Goal: Task Accomplishment & Management: Use online tool/utility

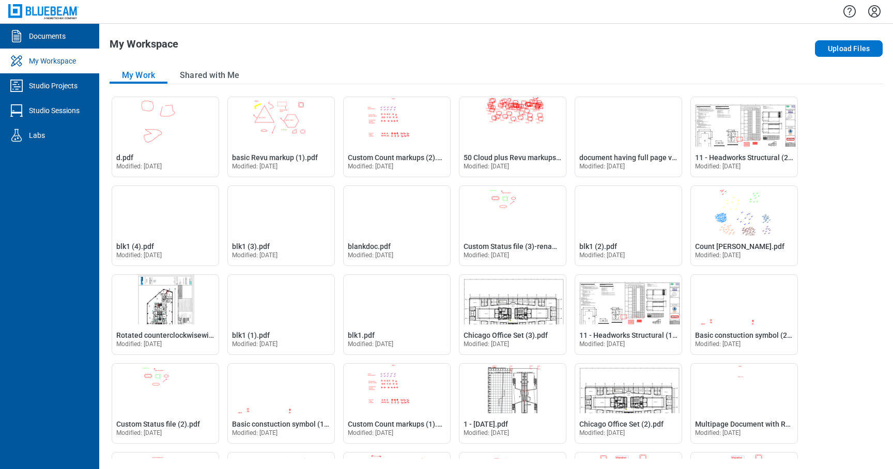
click at [43, 213] on ul "Documents My Workspace Studio Projects Studio Sessions Labs" at bounding box center [49, 247] width 99 height 446
click at [59, 110] on div "Studio Sessions" at bounding box center [54, 110] width 51 height 10
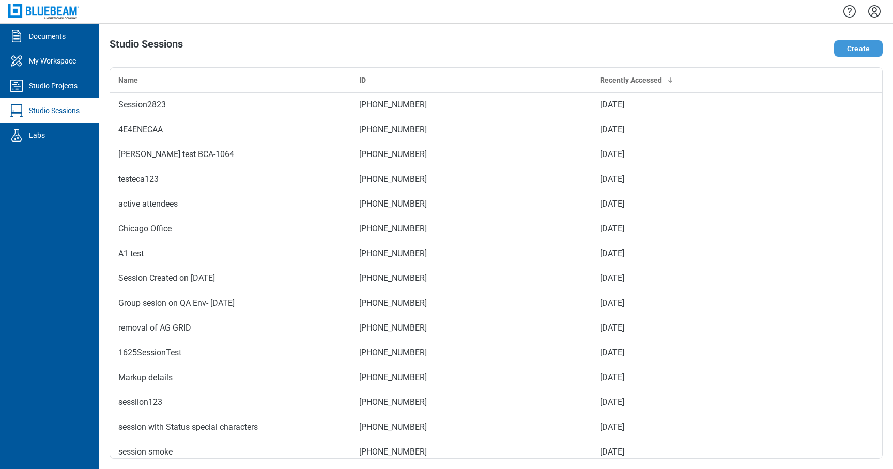
click at [852, 45] on button "Create" at bounding box center [858, 48] width 49 height 17
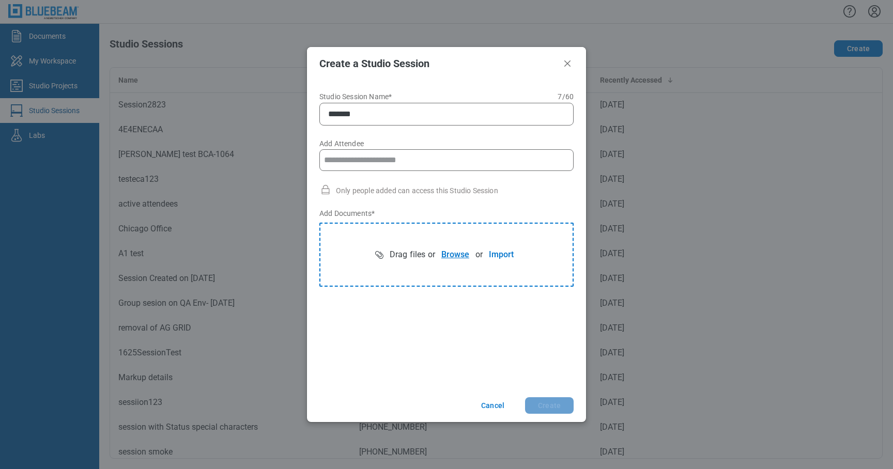
type input "*******"
click at [459, 253] on button "Browse" at bounding box center [455, 254] width 40 height 21
click at [558, 403] on button "Create" at bounding box center [549, 405] width 49 height 17
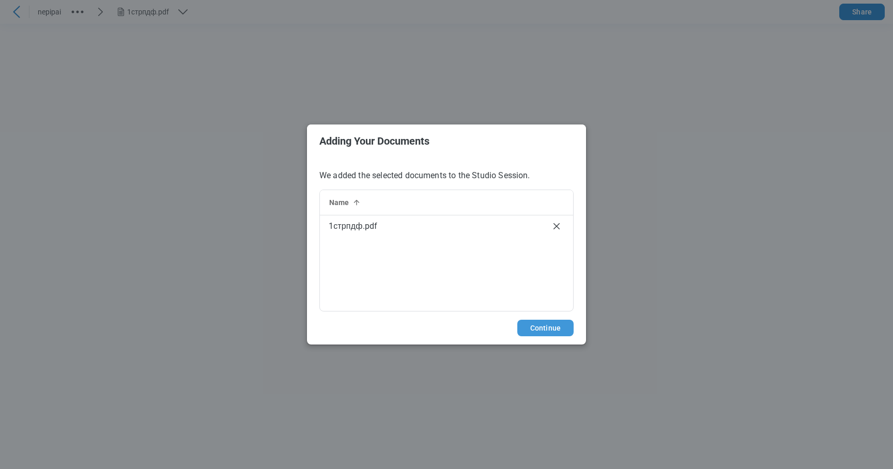
click at [530, 325] on button "Continue" at bounding box center [545, 328] width 56 height 17
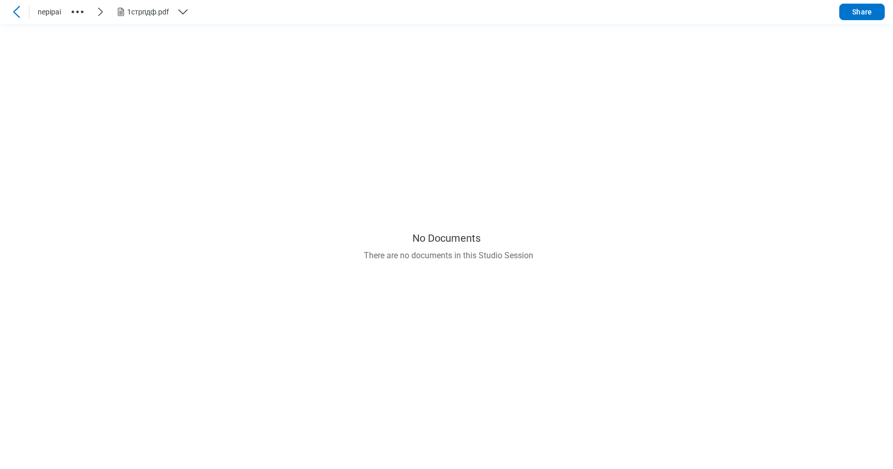
click at [151, 19] on button "1стрпдф.pdf" at bounding box center [156, 12] width 83 height 17
click at [151, 34] on div "1стрпдф.pdf" at bounding box center [149, 34] width 45 height 10
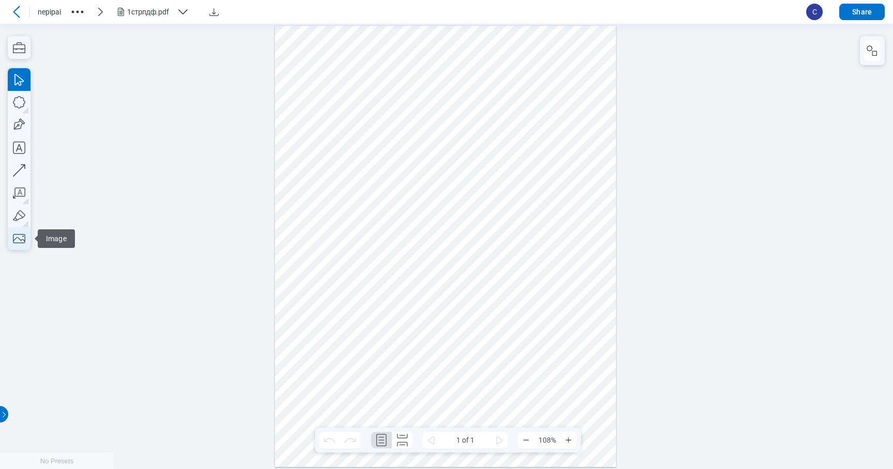
click at [23, 232] on icon "button" at bounding box center [19, 238] width 23 height 23
drag, startPoint x: 527, startPoint y: 209, endPoint x: 582, endPoint y: 259, distance: 75.0
click at [582, 259] on div at bounding box center [445, 245] width 341 height 441
click at [600, 184] on div at bounding box center [445, 245] width 341 height 441
